Goal: Transaction & Acquisition: Purchase product/service

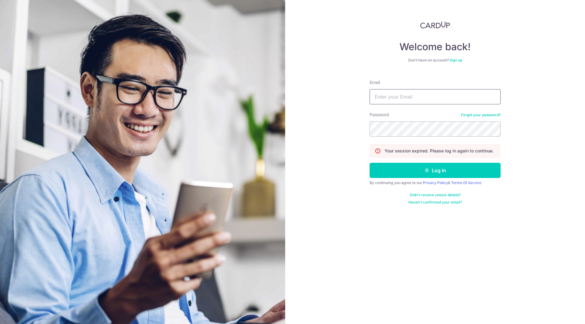
drag, startPoint x: 0, startPoint y: 0, endPoint x: 429, endPoint y: 102, distance: 441.3
click at [429, 102] on input "Email" at bounding box center [435, 96] width 131 height 15
type input "c_w_k66@hotmail.com"
click at [370, 163] on button "Log in" at bounding box center [435, 170] width 131 height 15
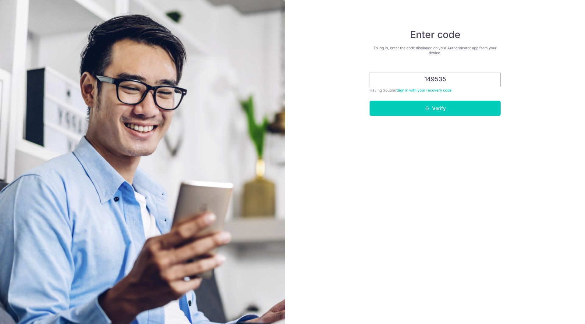
type input "149535"
click at [370, 101] on button "Verify" at bounding box center [435, 108] width 131 height 15
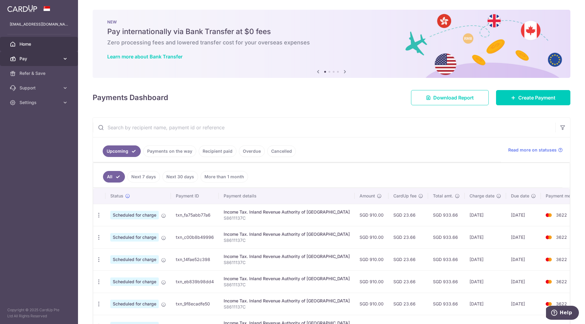
click at [34, 56] on span "Pay" at bounding box center [39, 59] width 40 height 6
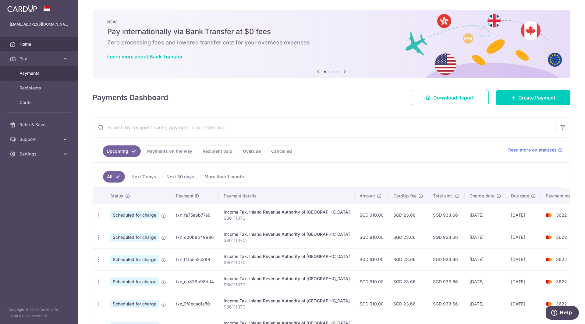
click at [32, 74] on span "Payments" at bounding box center [39, 73] width 40 height 6
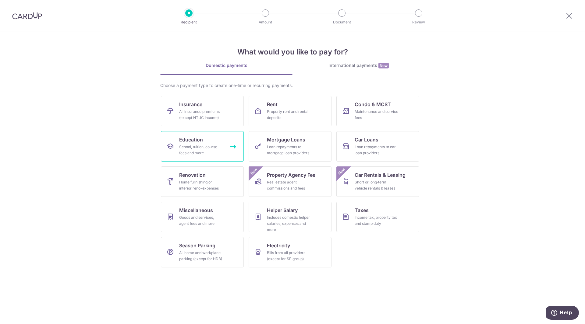
click at [209, 153] on div "School, tuition, course fees and more" at bounding box center [201, 150] width 44 height 12
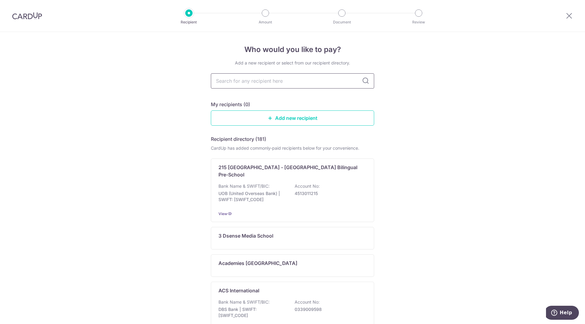
click at [271, 81] on input "text" at bounding box center [292, 80] width 163 height 15
type input "berries"
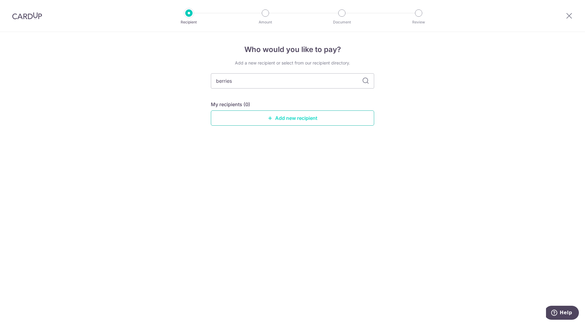
click at [262, 121] on link "Add new recipient" at bounding box center [292, 118] width 163 height 15
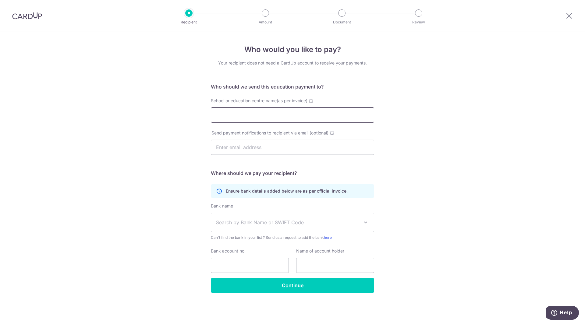
click at [274, 118] on input "School or education centre name(as per invoice)" at bounding box center [292, 115] width 163 height 15
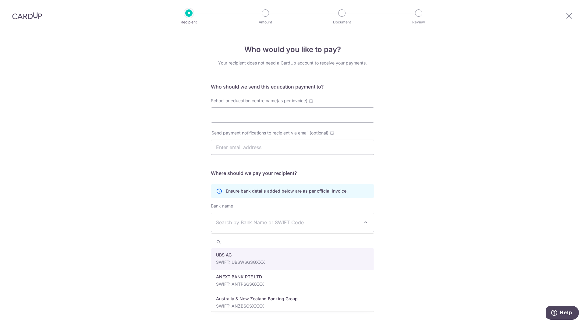
click at [280, 222] on span "Search by Bank Name or SWIFT Code" at bounding box center [287, 222] width 143 height 7
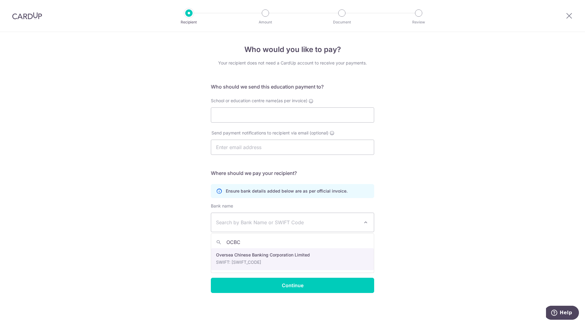
type input "OCBC"
select select "12"
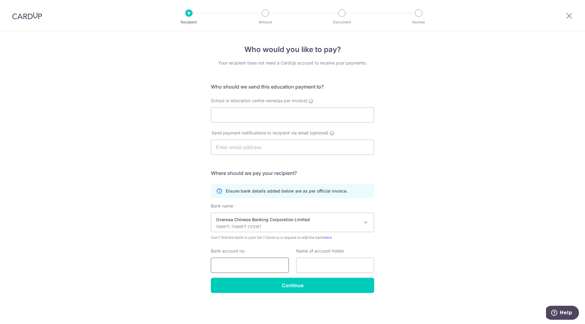
click at [256, 264] on input "Bank account no." at bounding box center [250, 265] width 78 height 15
click at [259, 268] on input "Bank account no." at bounding box center [250, 265] width 78 height 15
click at [254, 114] on input "School or education centre name(as per invoice)" at bounding box center [292, 115] width 163 height 15
click at [300, 117] on input "School or education centre name(as per invoice)" at bounding box center [292, 115] width 163 height 15
type input "Berries World of Learning School (Thomson) Pte Ltd"
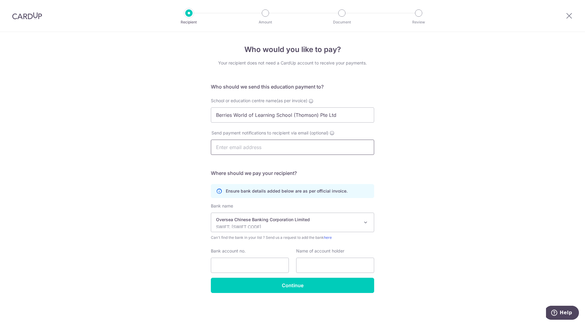
click at [267, 147] on input "text" at bounding box center [292, 147] width 163 height 15
click at [265, 262] on input "Bank account no." at bounding box center [250, 265] width 78 height 15
type input "712592468001"
click at [331, 268] on input "text" at bounding box center [335, 265] width 78 height 15
drag, startPoint x: 349, startPoint y: 115, endPoint x: 176, endPoint y: 111, distance: 173.1
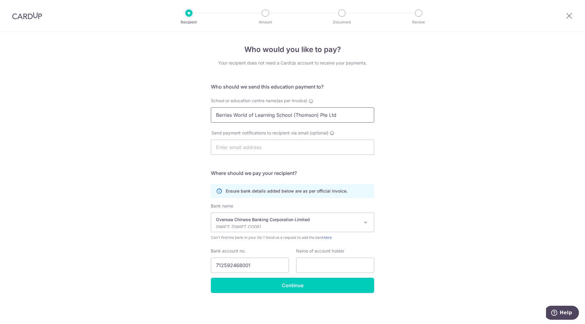
click at [176, 111] on div "Who would you like to pay? Your recipient does not need a CardUp account to rec…" at bounding box center [292, 178] width 585 height 292
click at [318, 272] on input "text" at bounding box center [335, 265] width 78 height 15
paste input "Berries World of Learning School (Thomson) Pte Ltd"
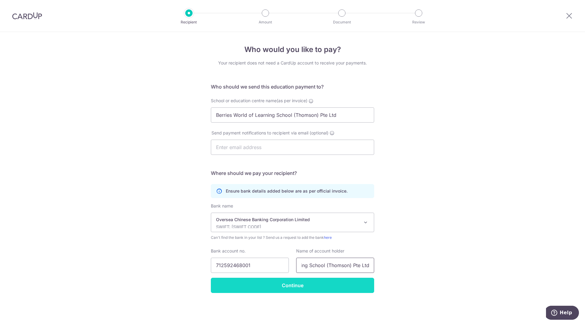
type input "Berries World of Learning School (Thomson) Pte Ltd"
click at [311, 284] on input "Continue" at bounding box center [292, 285] width 163 height 15
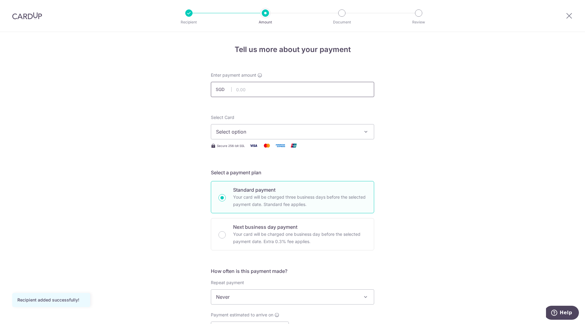
click at [300, 86] on input "text" at bounding box center [292, 89] width 163 height 15
type input "1"
type input "2,643.25"
click at [304, 138] on button "Select option" at bounding box center [292, 131] width 163 height 15
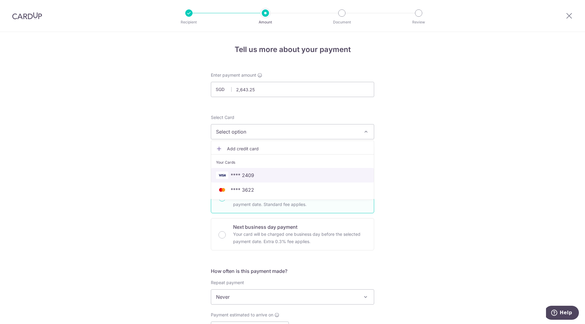
click at [251, 173] on span "**** 2409" at bounding box center [242, 175] width 23 height 7
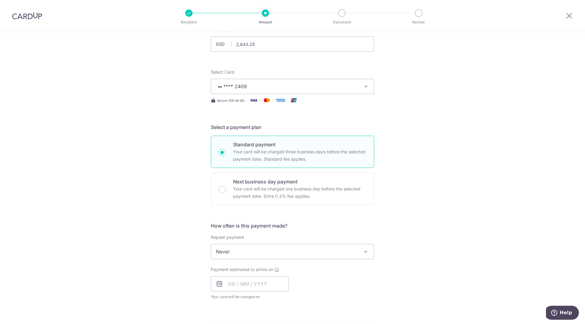
scroll to position [61, 0]
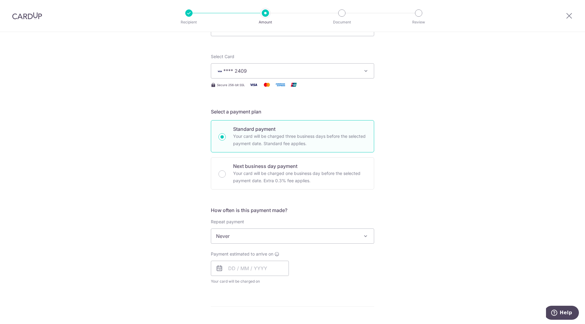
click at [291, 232] on span "Never" at bounding box center [292, 236] width 163 height 15
click at [434, 189] on div "Tell us more about your payment Enter payment amount SGD 2,643.25 2643.25 Recip…" at bounding box center [292, 246] width 585 height 551
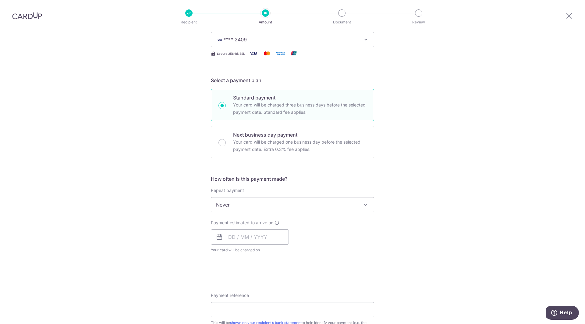
scroll to position [122, 0]
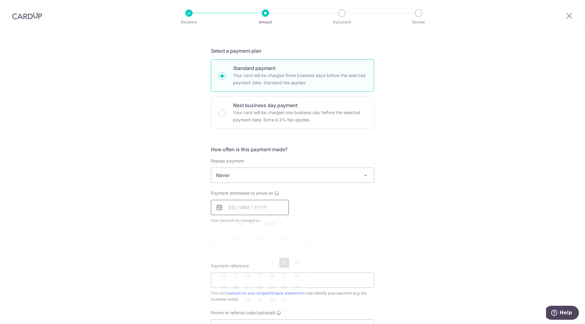
click at [241, 208] on input "text" at bounding box center [250, 207] width 78 height 15
click at [281, 261] on link "10" at bounding box center [284, 263] width 10 height 10
type input "[DATE]"
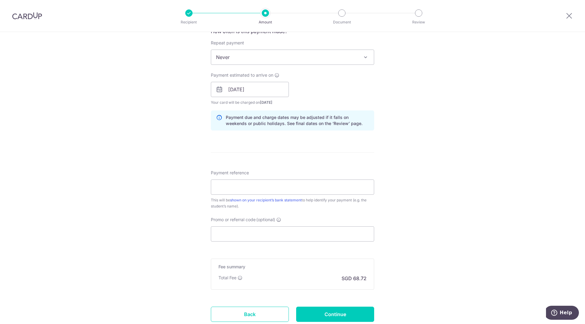
scroll to position [244, 0]
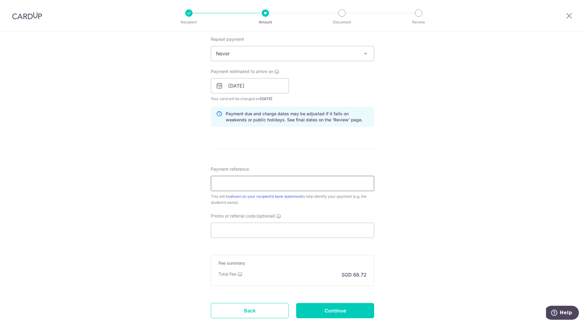
click at [282, 182] on input "Payment reference" at bounding box center [292, 183] width 163 height 15
click at [427, 196] on div "Tell us more about your payment Enter payment amount SGD 2,643.25 2643.25 Recip…" at bounding box center [292, 76] width 585 height 576
click at [236, 186] on input "Payment reference" at bounding box center [292, 183] width 163 height 15
type input "JT-I25002387"
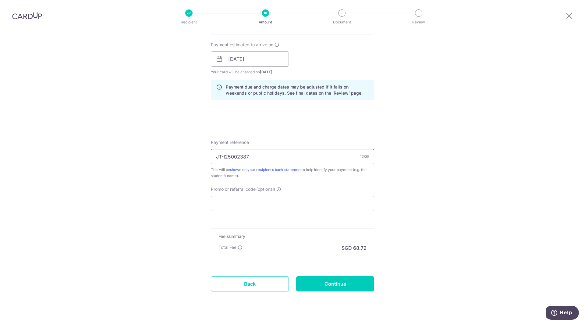
scroll to position [284, 0]
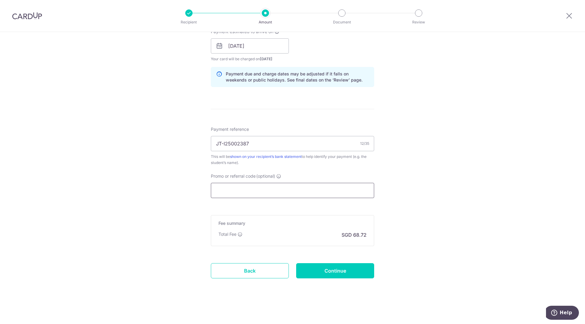
click at [235, 195] on input "Promo or referral code (optional)" at bounding box center [292, 190] width 163 height 15
paste input "MILELION"
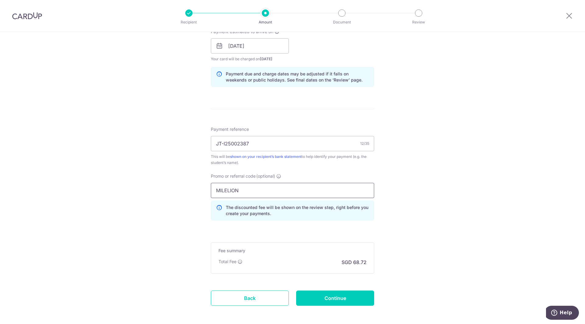
type input "MILELION"
click at [439, 218] on div "Tell us more about your payment Enter payment amount SGD 2,643.25 2643.25 Recip…" at bounding box center [292, 50] width 585 height 604
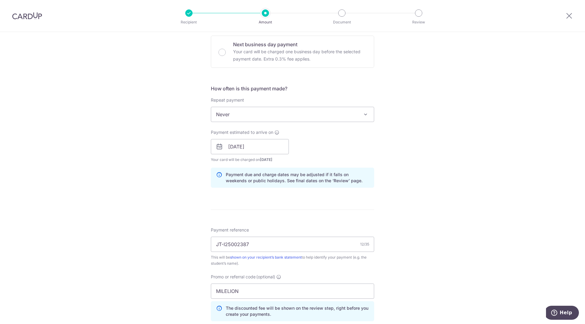
scroll to position [311, 0]
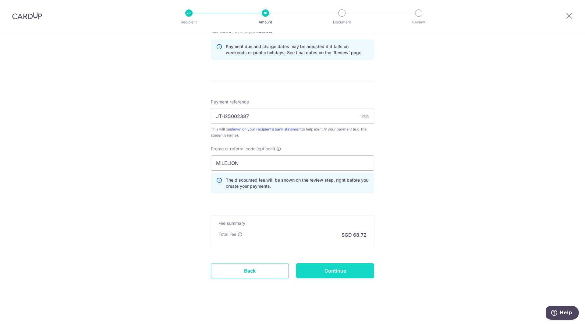
click at [342, 271] on input "Continue" at bounding box center [335, 271] width 78 height 15
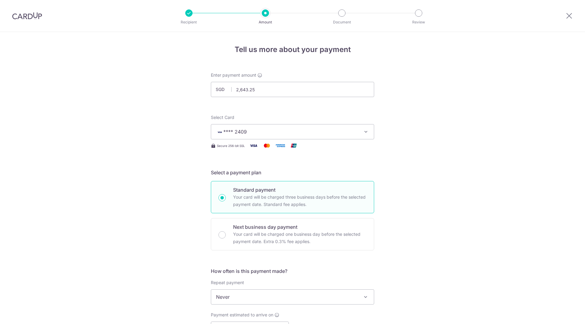
scroll to position [320, 0]
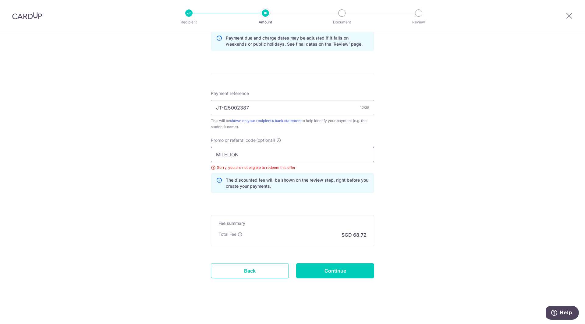
drag, startPoint x: 248, startPoint y: 153, endPoint x: 160, endPoint y: 149, distance: 88.4
click at [160, 149] on div "Tell us more about your payment Enter payment amount SGD 2,643.25 2643.25 Selec…" at bounding box center [292, 18] width 585 height 612
paste input "OFF225"
type input "OFF225"
click at [335, 273] on input "Continue" at bounding box center [335, 271] width 78 height 15
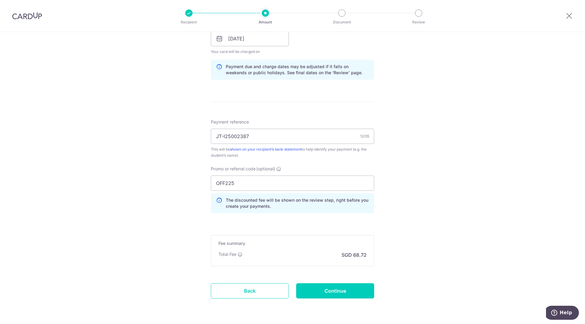
scroll to position [305, 0]
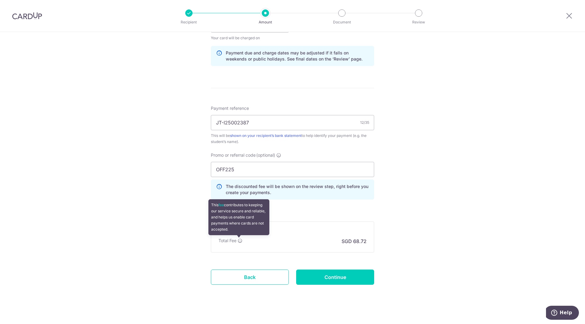
click at [239, 243] on icon at bounding box center [240, 241] width 5 height 5
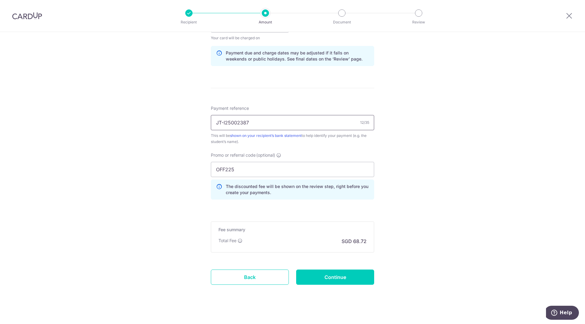
click at [261, 123] on input "JT-I25002387" at bounding box center [292, 122] width 163 height 15
click at [259, 124] on input "JT-I25002387" at bounding box center [292, 122] width 163 height 15
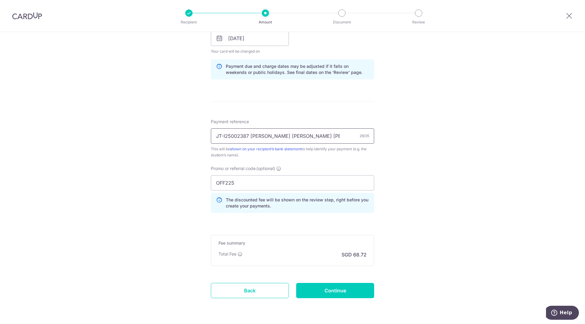
scroll to position [311, 0]
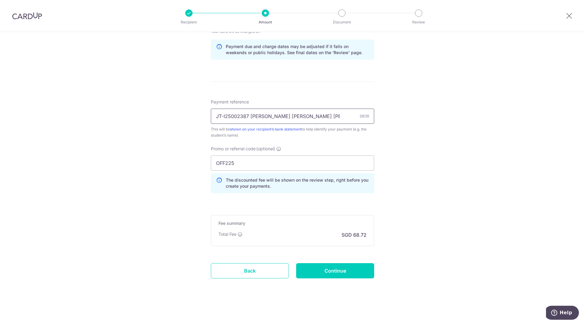
type input "JT-I25002387 CHEW YU XIN ABBY"
drag, startPoint x: 199, startPoint y: 161, endPoint x: 186, endPoint y: 164, distance: 12.9
click at [179, 161] on div "Tell us more about your payment Enter payment amount SGD 2,643.25 2643.25 Selec…" at bounding box center [292, 23] width 585 height 604
paste input "SETHISFY"
type input "SETHISFY"
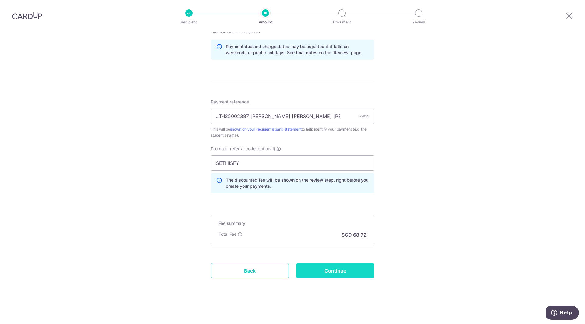
click at [331, 274] on input "Continue" at bounding box center [335, 271] width 78 height 15
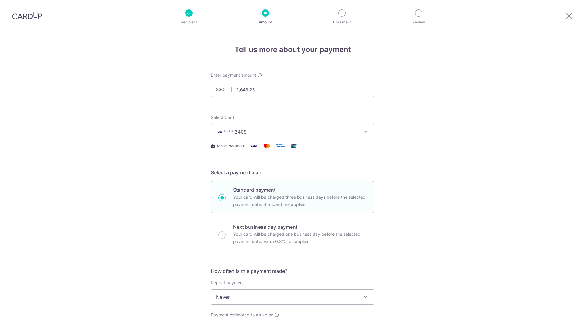
scroll to position [320, 0]
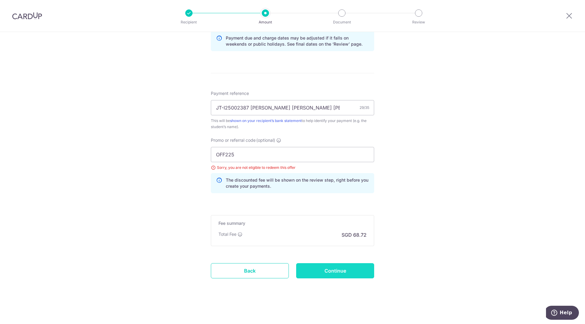
click at [336, 273] on input "Continue" at bounding box center [335, 271] width 78 height 15
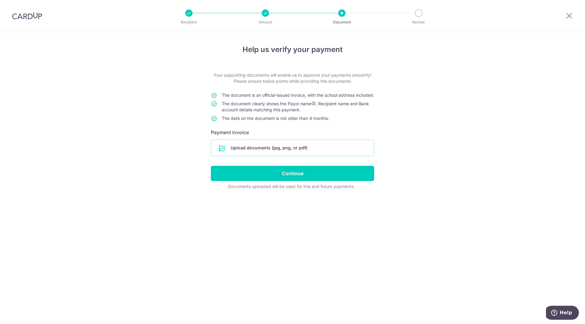
click at [276, 154] on input "file" at bounding box center [292, 148] width 163 height 16
click at [245, 156] on input "file" at bounding box center [292, 148] width 163 height 16
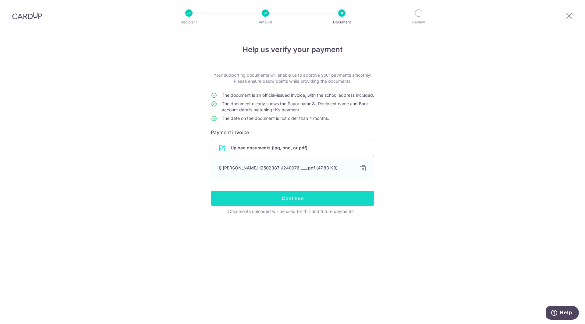
click at [288, 205] on input "Continue" at bounding box center [292, 198] width 163 height 15
